Goal: Task Accomplishment & Management: Manage account settings

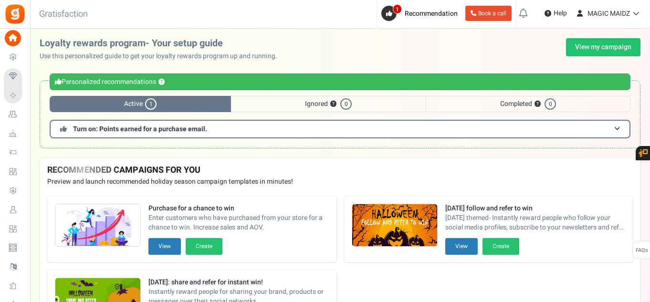
scroll to position [90, 0]
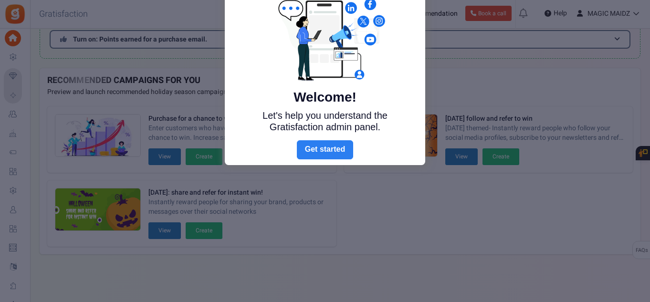
click at [332, 146] on link "Next" at bounding box center [325, 149] width 56 height 19
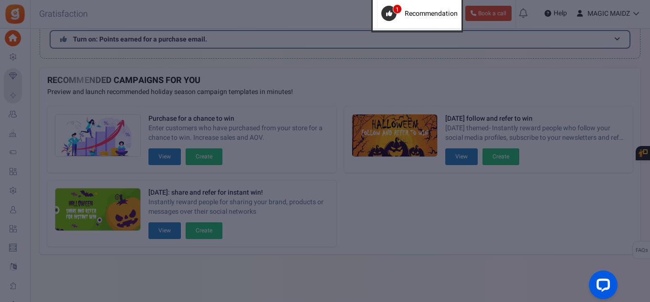
scroll to position [0, 0]
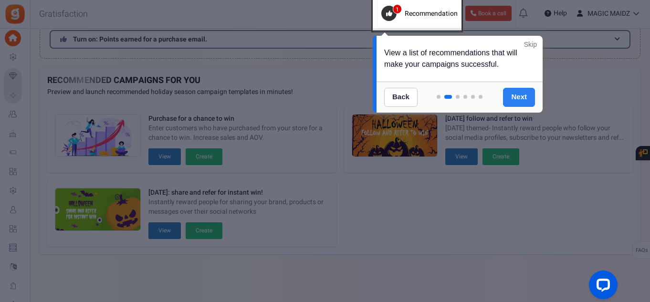
click at [522, 98] on link "Next" at bounding box center [519, 97] width 32 height 19
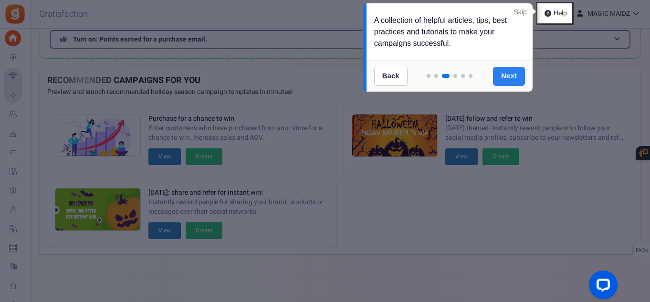
click at [511, 71] on link "Next" at bounding box center [509, 76] width 32 height 19
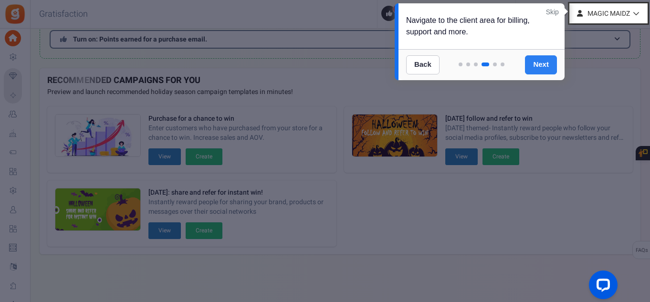
click at [544, 65] on link "Next" at bounding box center [541, 64] width 32 height 19
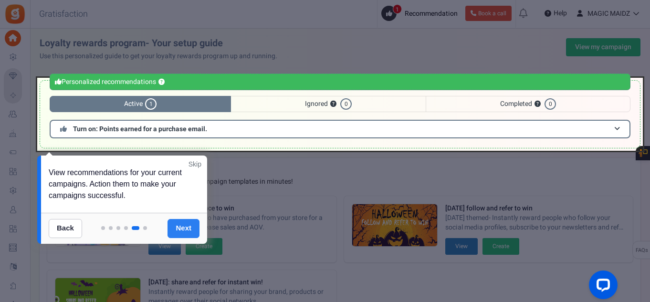
click at [189, 226] on link "Next" at bounding box center [183, 228] width 32 height 19
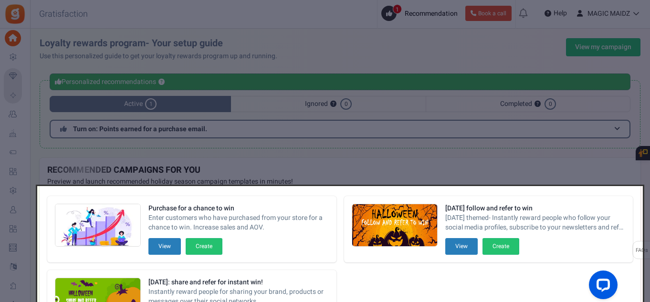
scroll to position [90, 0]
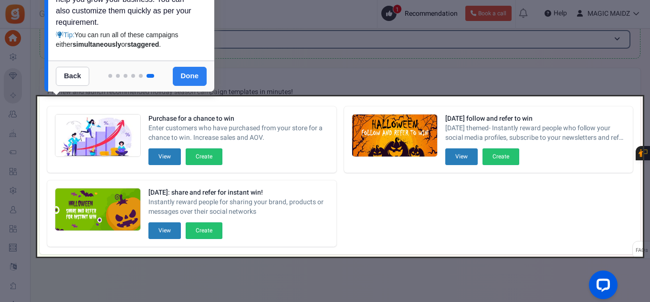
click at [193, 74] on link "Done" at bounding box center [190, 76] width 34 height 19
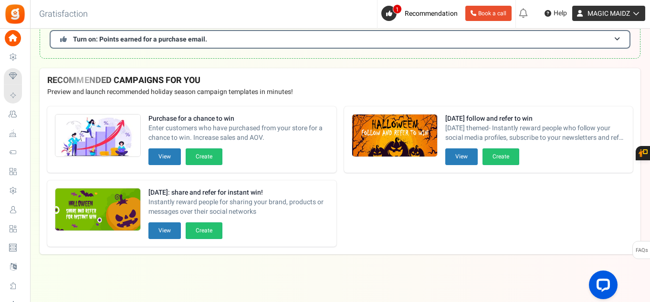
click at [635, 13] on icon at bounding box center [635, 13] width 10 height 7
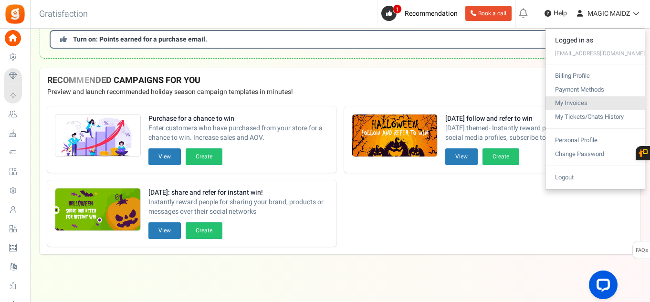
click at [584, 104] on link "My Invoices" at bounding box center [594, 103] width 99 height 14
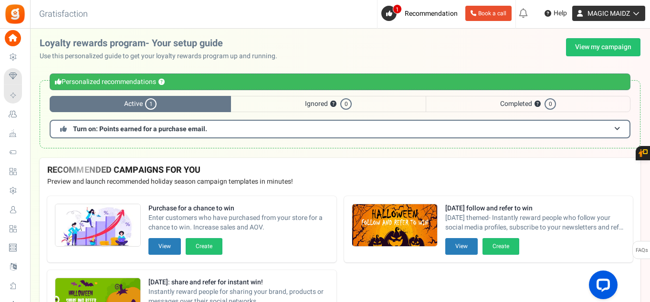
click at [618, 12] on span "MAGIC MAIDZ" at bounding box center [608, 14] width 42 height 10
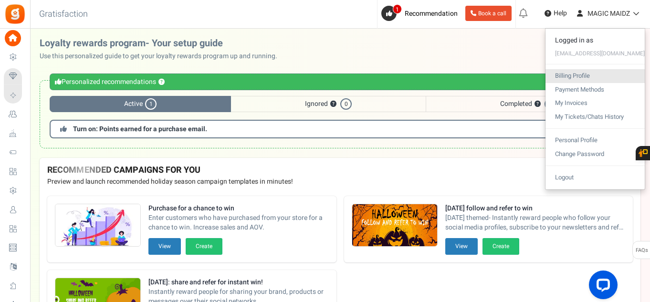
click at [588, 76] on link "Billing Profile" at bounding box center [594, 76] width 99 height 14
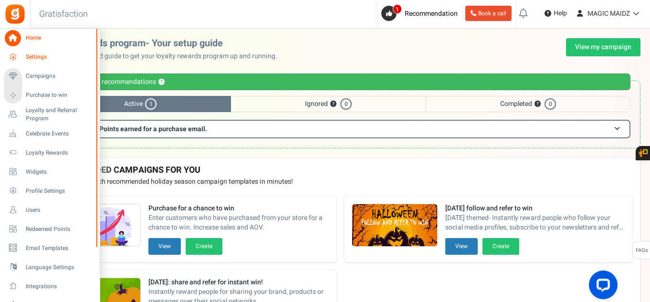
click at [42, 55] on span "Settings" at bounding box center [59, 57] width 67 height 8
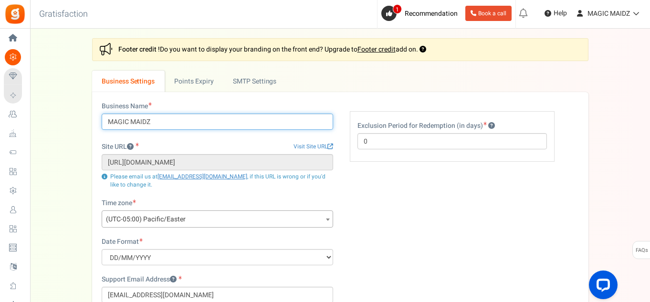
click at [158, 125] on input "MAGIC MAIDZ" at bounding box center [217, 122] width 231 height 16
type input "MAGIC Scentz"
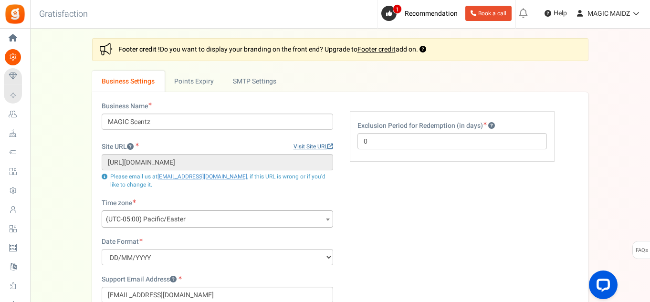
click at [321, 144] on link "Visit Site URL" at bounding box center [313, 147] width 40 height 8
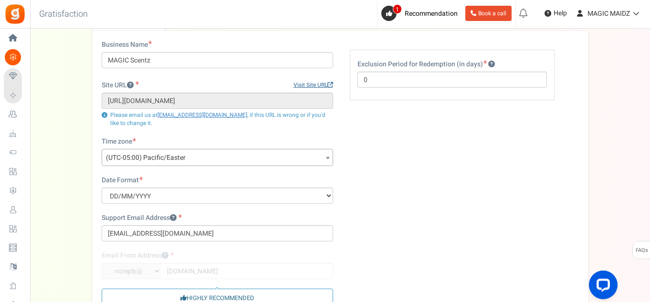
scroll to position [69, 0]
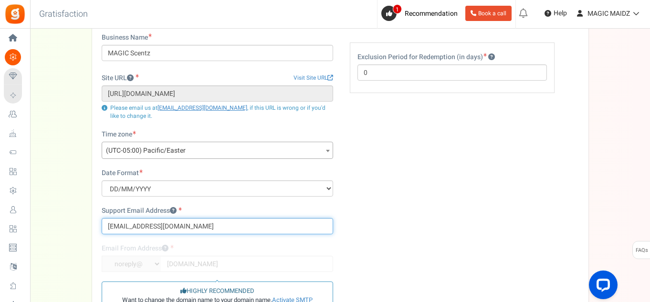
click at [201, 227] on input "MAGICMAIDZ@LIVE.COM" at bounding box center [217, 226] width 231 height 16
type input "M"
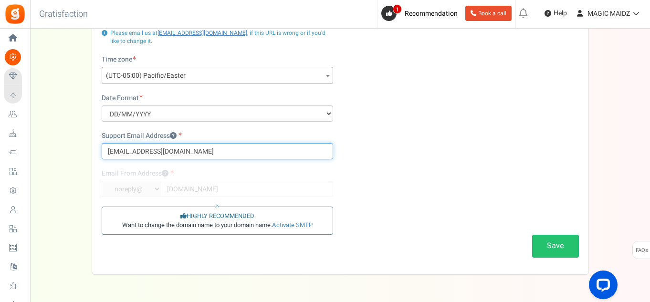
scroll to position [145, 0]
type input "magicscentz@outlook.com"
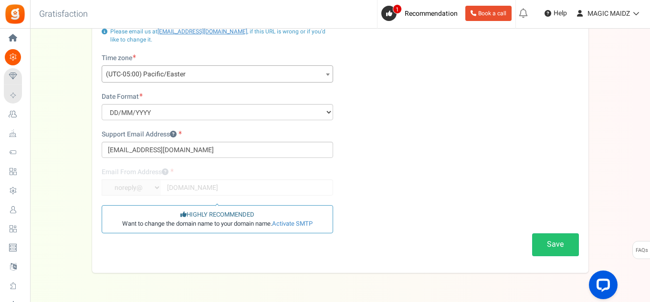
click at [414, 168] on div "Business Name MAGIC Scentz Site URL Visit Site URL https://store7781277.ecwid.c…" at bounding box center [339, 110] width 491 height 307
click at [557, 242] on button "Save" at bounding box center [555, 244] width 47 height 22
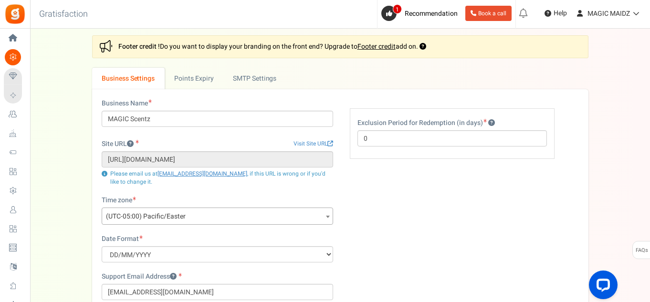
scroll to position [0, 0]
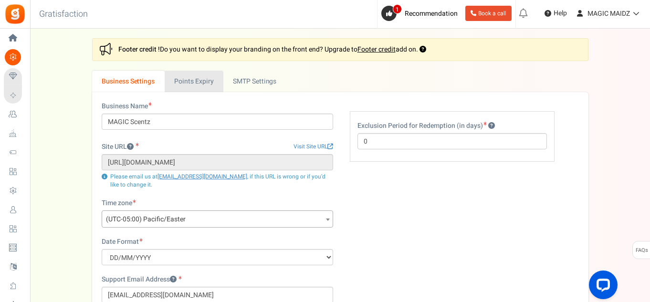
click at [205, 79] on link "Points Expiry" at bounding box center [194, 81] width 59 height 21
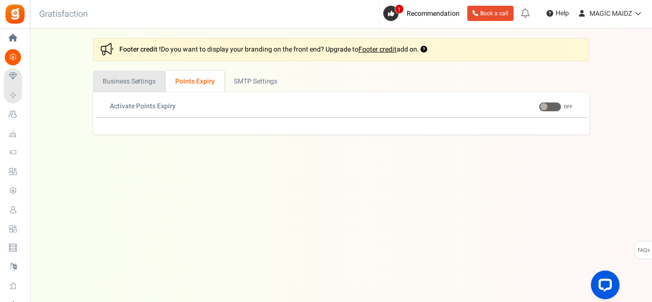
click at [135, 77] on link "Business Settings" at bounding box center [129, 81] width 73 height 21
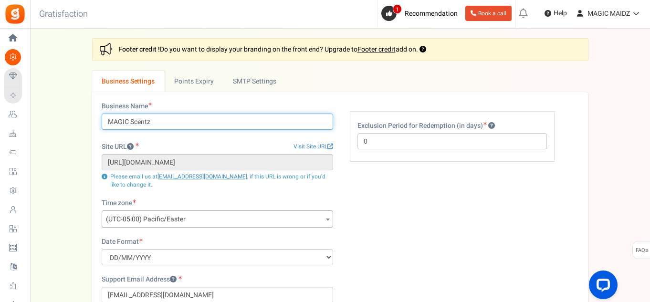
click at [127, 123] on input "MAGIC Scentz" at bounding box center [217, 122] width 231 height 16
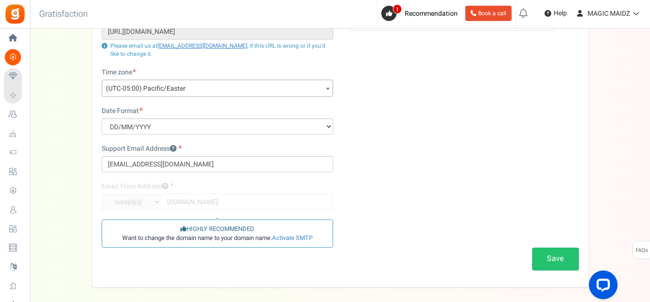
scroll to position [141, 0]
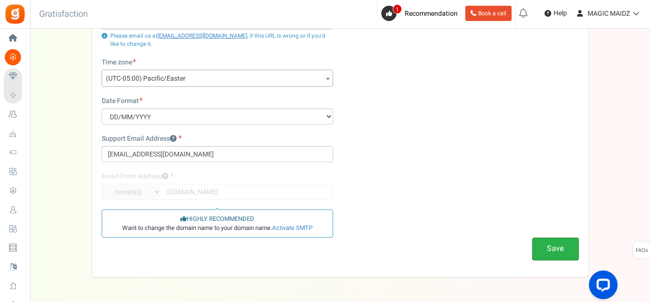
type input "Magic Scentz"
click at [555, 254] on button "Save" at bounding box center [555, 249] width 47 height 22
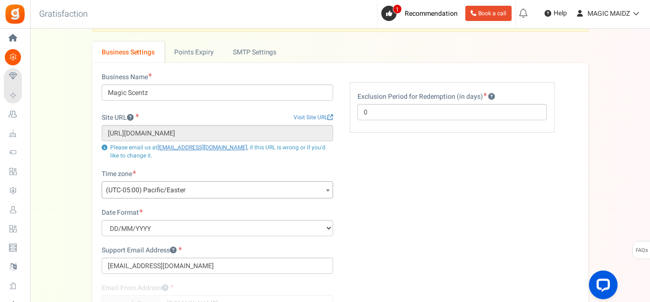
scroll to position [0, 0]
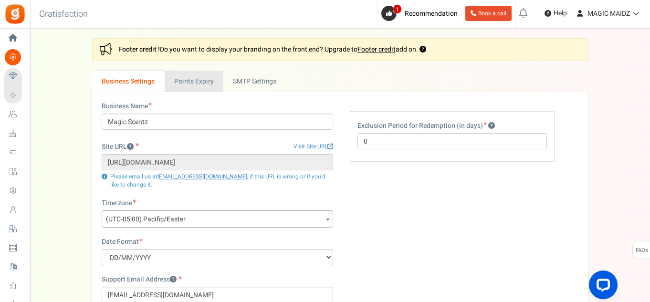
click at [205, 81] on link "Points Expiry" at bounding box center [194, 81] width 59 height 21
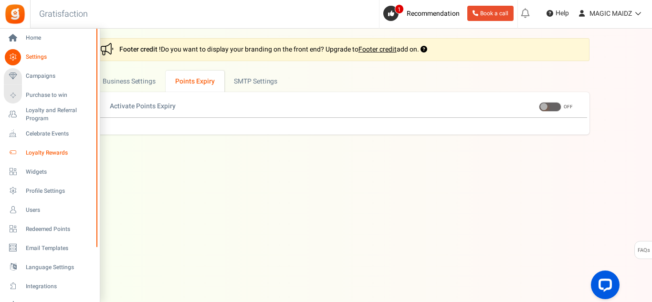
click at [52, 152] on span "Loyalty Rewards" at bounding box center [59, 153] width 67 height 8
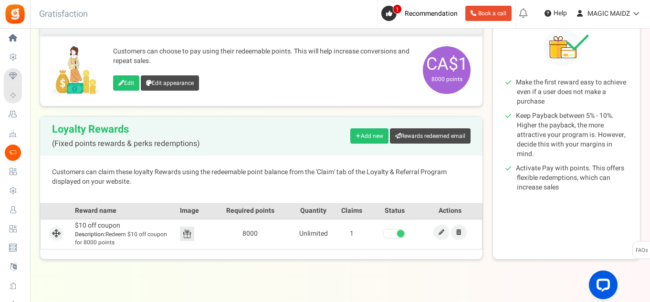
scroll to position [141, 0]
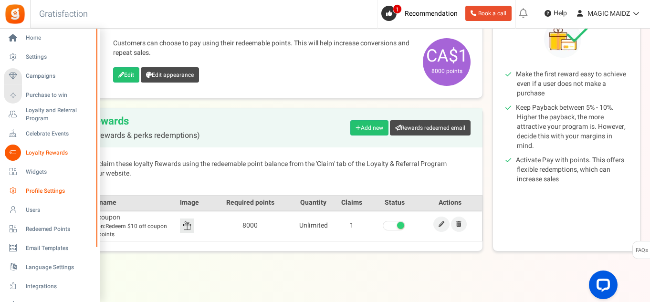
click at [49, 192] on span "Profile Settings" at bounding box center [59, 191] width 67 height 8
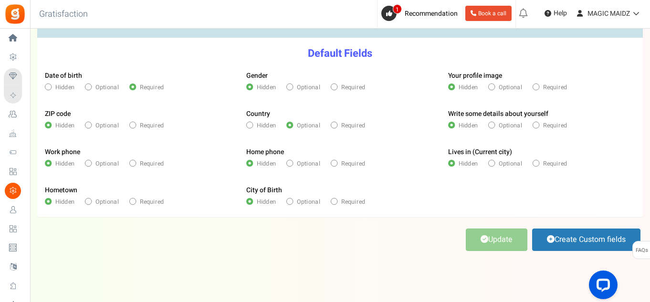
scroll to position [127, 0]
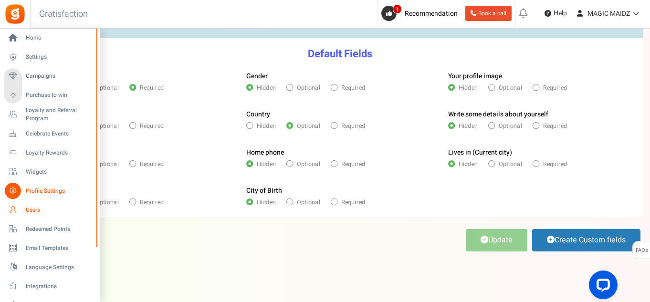
click at [40, 210] on span "Users" at bounding box center [59, 210] width 67 height 8
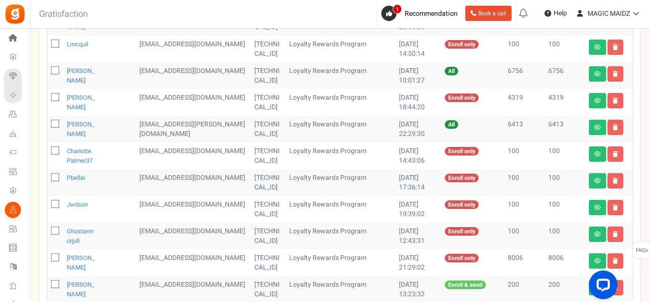
scroll to position [205, 0]
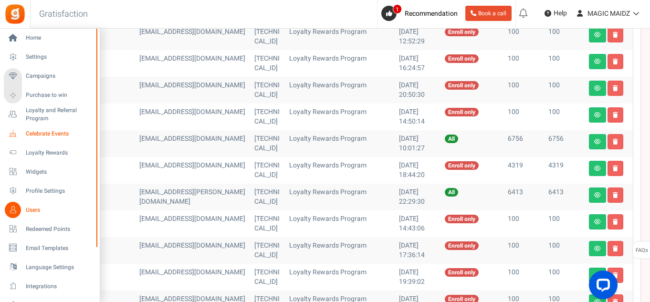
click at [42, 134] on span "Celebrate Events" at bounding box center [59, 134] width 67 height 8
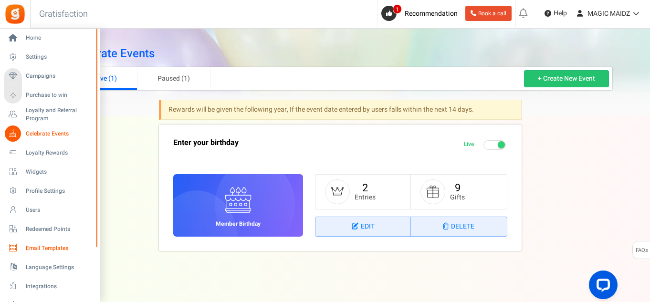
click at [48, 248] on span "Email Templates" at bounding box center [59, 248] width 67 height 8
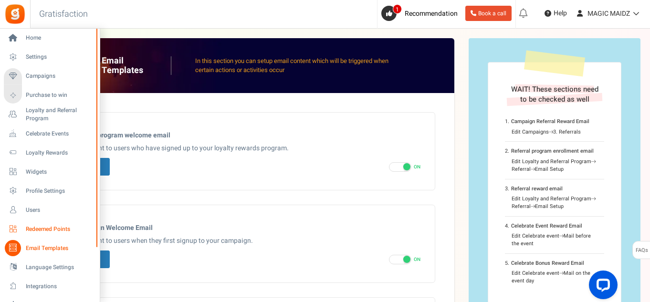
click at [48, 226] on span "Redeemed Points" at bounding box center [59, 229] width 67 height 8
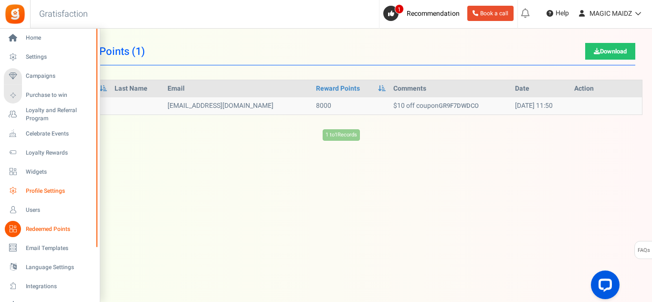
click at [40, 191] on span "Profile Settings" at bounding box center [59, 191] width 67 height 8
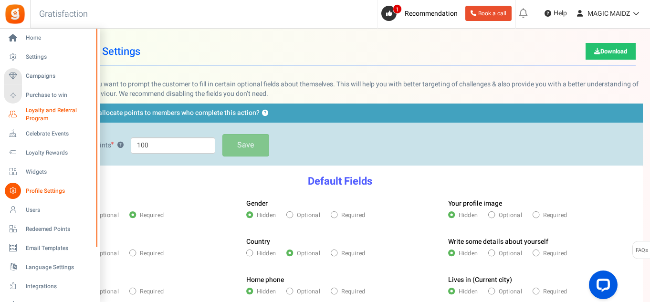
click at [47, 111] on span "Loyalty and Referral Program" at bounding box center [61, 114] width 70 height 16
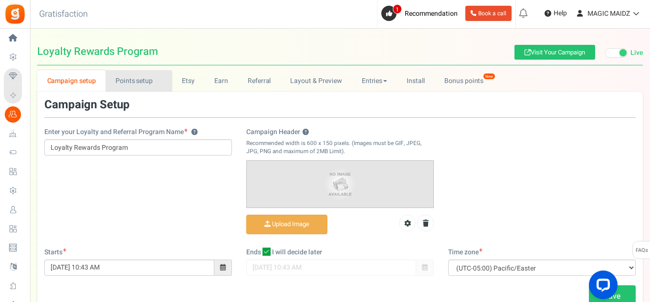
click at [129, 82] on link "Points setup New" at bounding box center [138, 80] width 66 height 21
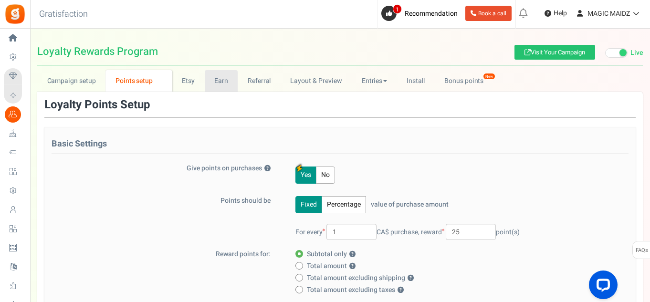
click at [228, 83] on link "Earn" at bounding box center [221, 80] width 33 height 21
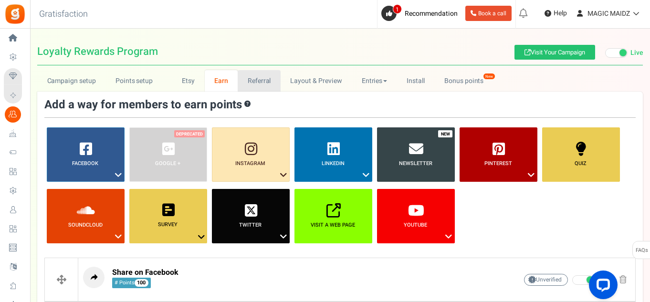
click at [269, 86] on link "Referral" at bounding box center [259, 80] width 43 height 21
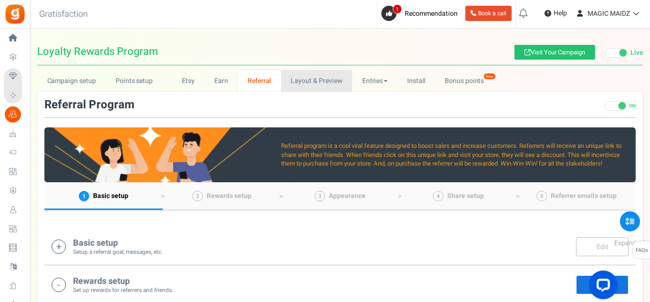
click at [315, 86] on link "Layout & Preview" at bounding box center [316, 80] width 71 height 21
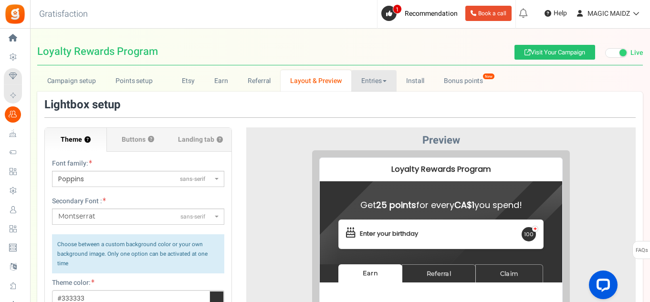
click at [374, 86] on link "Entries" at bounding box center [373, 80] width 45 height 21
click at [377, 106] on link "Entries" at bounding box center [389, 102] width 76 height 14
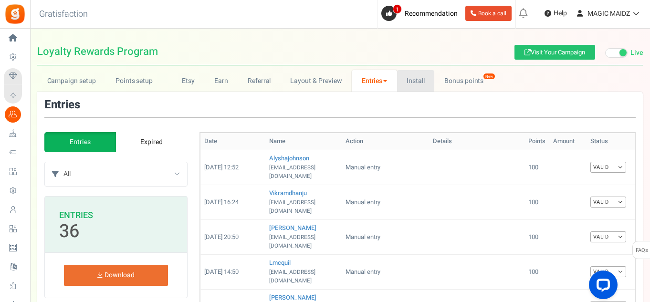
click at [418, 83] on link "Install" at bounding box center [416, 80] width 38 height 21
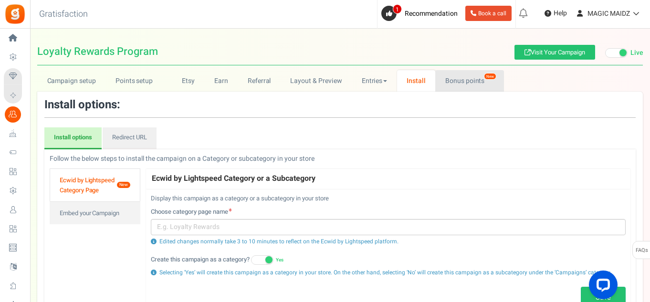
click at [459, 83] on link "Bonus points New" at bounding box center [469, 80] width 68 height 21
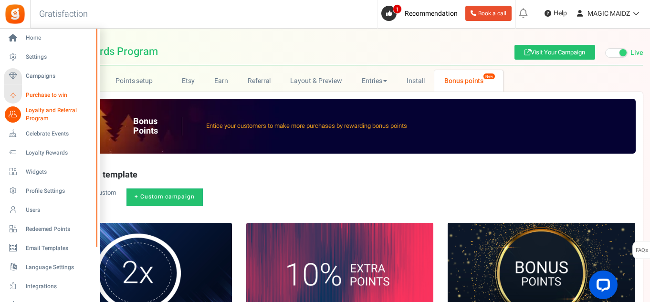
click at [42, 91] on span "Purchase to win" at bounding box center [59, 95] width 67 height 8
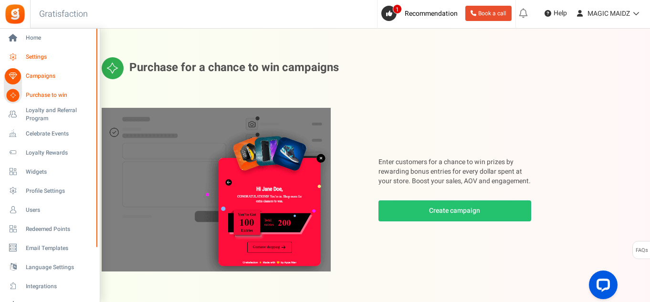
click at [32, 56] on span "Settings" at bounding box center [59, 57] width 67 height 8
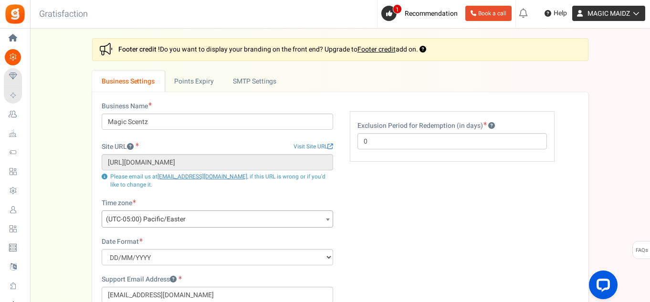
click at [632, 19] on link "MAGIC MAIDZ" at bounding box center [608, 13] width 73 height 15
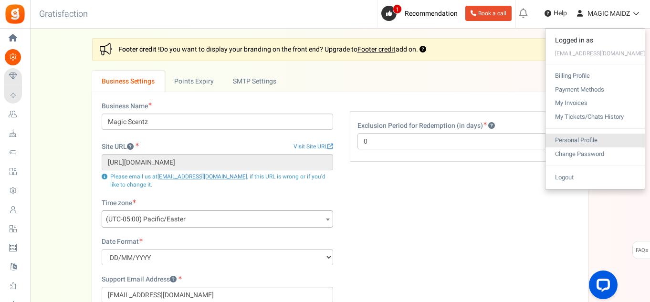
click at [599, 141] on link "Personal Profile" at bounding box center [594, 141] width 99 height 14
